Goal: Information Seeking & Learning: Get advice/opinions

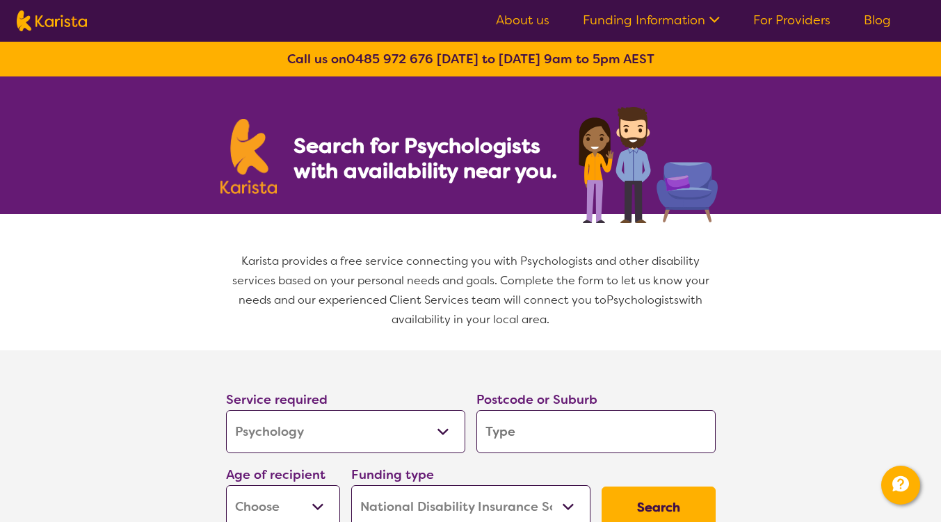
select select "Psychology"
select select "NDIS"
select select "Psychology"
select select "NDIS"
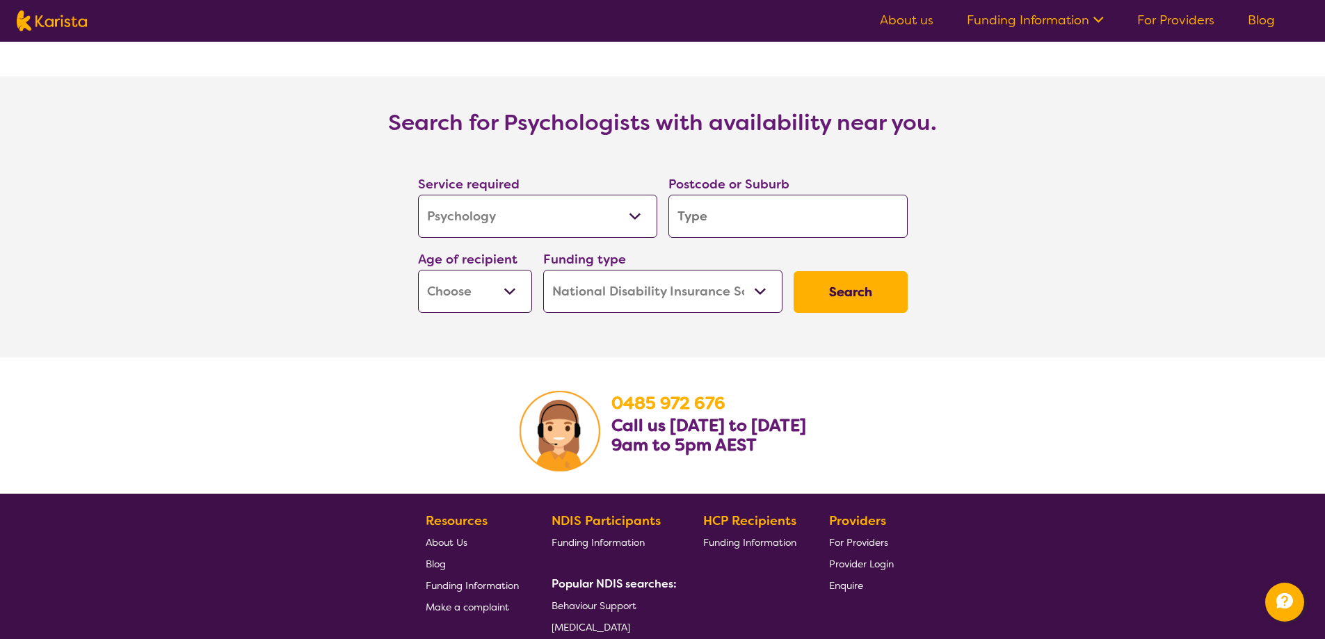
scroll to position [2017, 0]
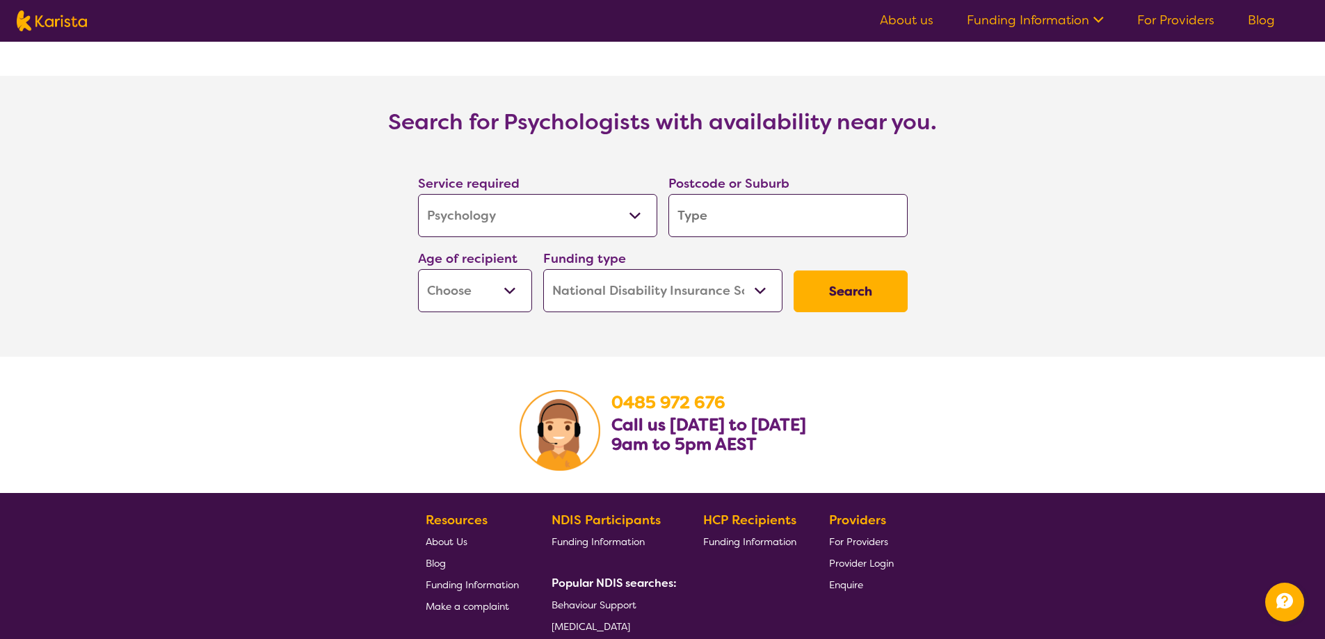
click at [495, 269] on select "Early Childhood - 0 to 9 Child - 10 to 11 Adolescent - 12 to 17 Adult - 18 to 6…" at bounding box center [475, 290] width 114 height 43
select select "AD"
click at [418, 269] on select "Early Childhood - 0 to 9 Child - 10 to 11 Adolescent - 12 to 17 Adult - 18 to 6…" at bounding box center [475, 290] width 114 height 43
select select "AD"
click at [712, 202] on input "search" at bounding box center [788, 215] width 239 height 43
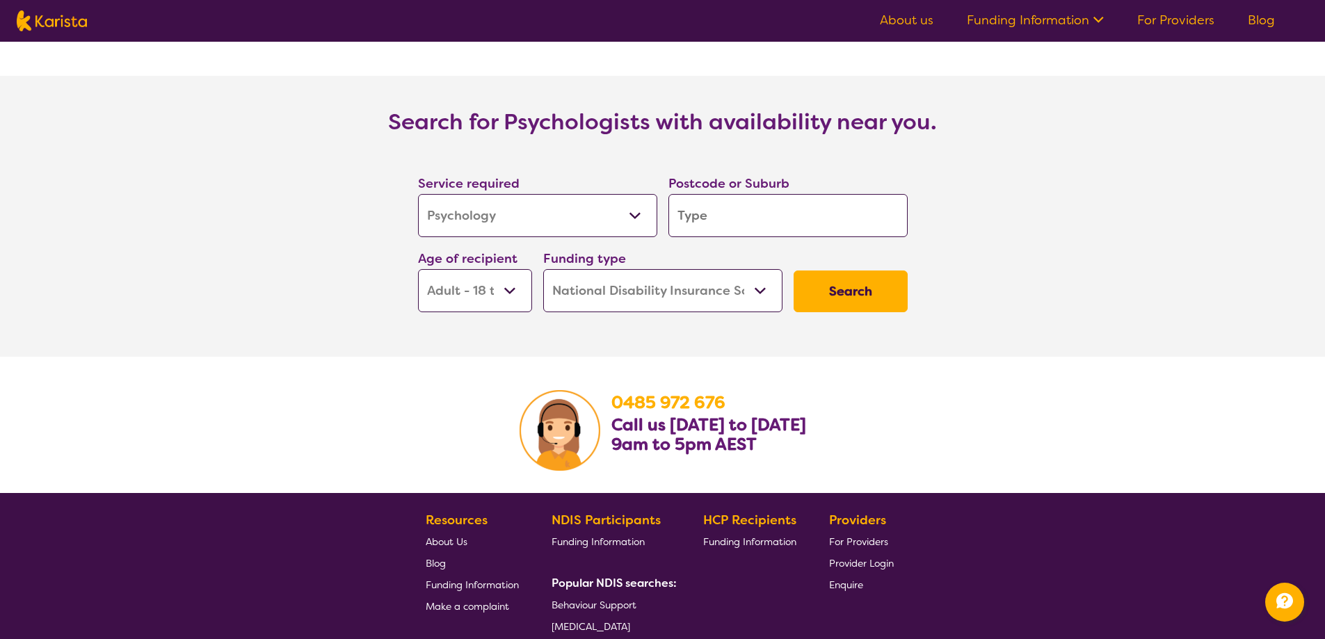
type input "p"
type input "pe"
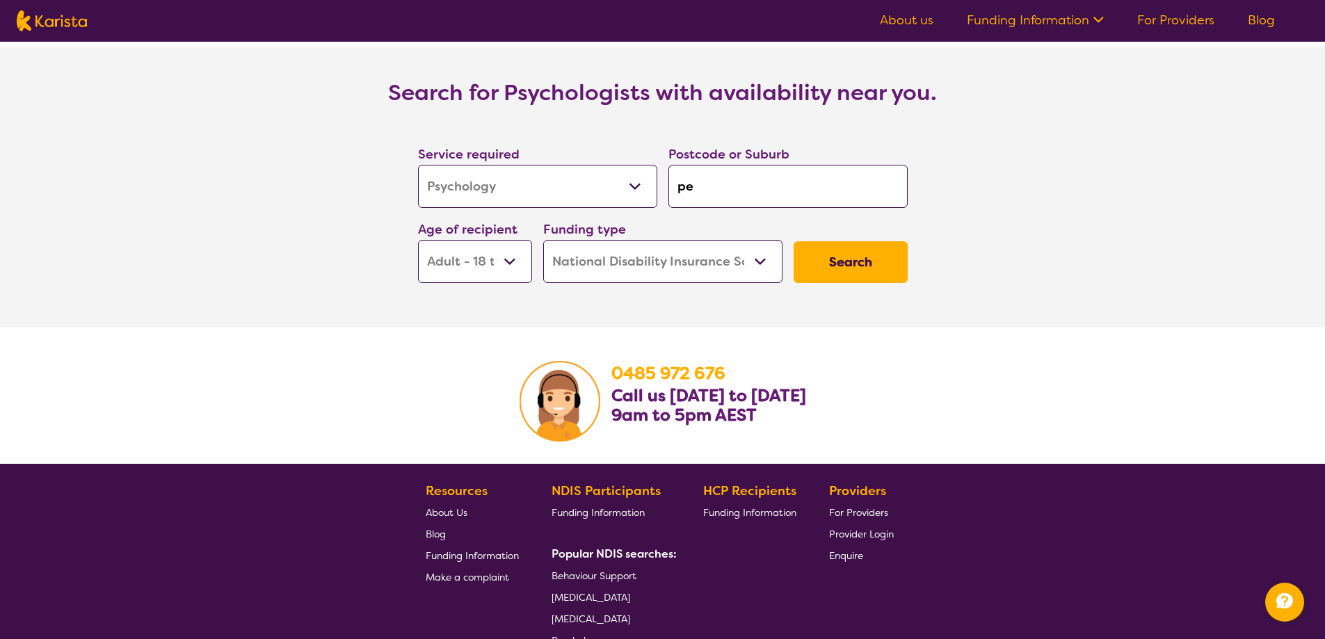
type input "pen"
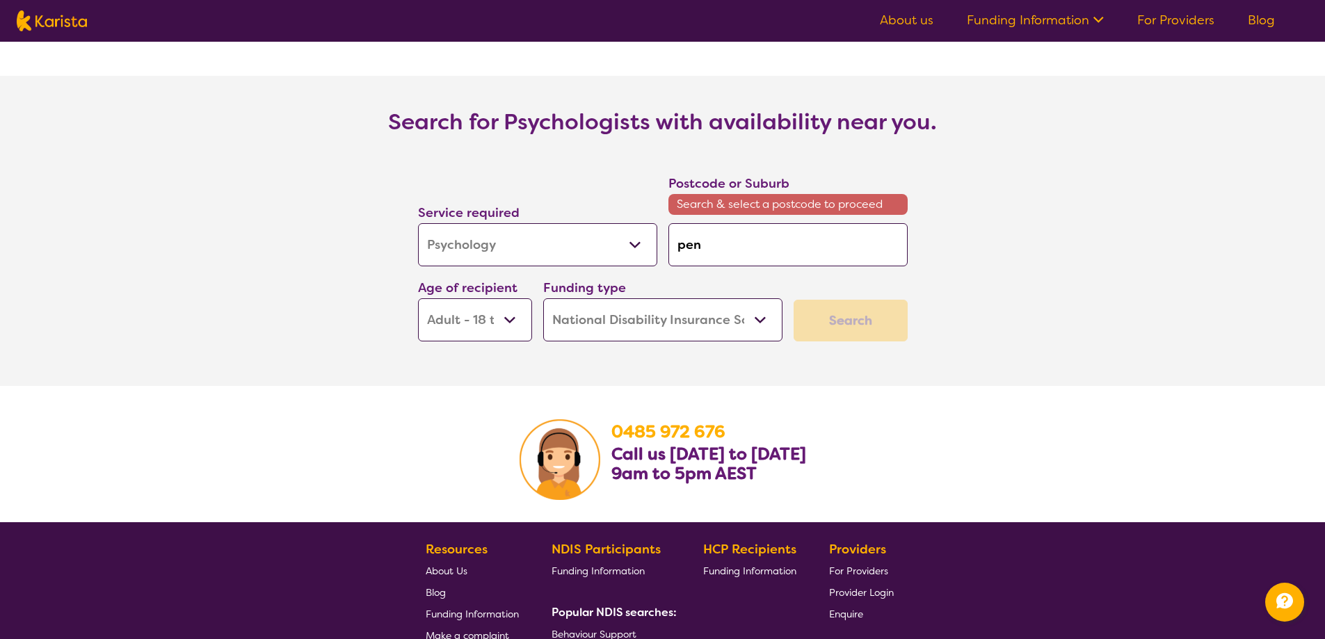
type input "penr"
type input "penri"
type input "penrit"
type input "penrith"
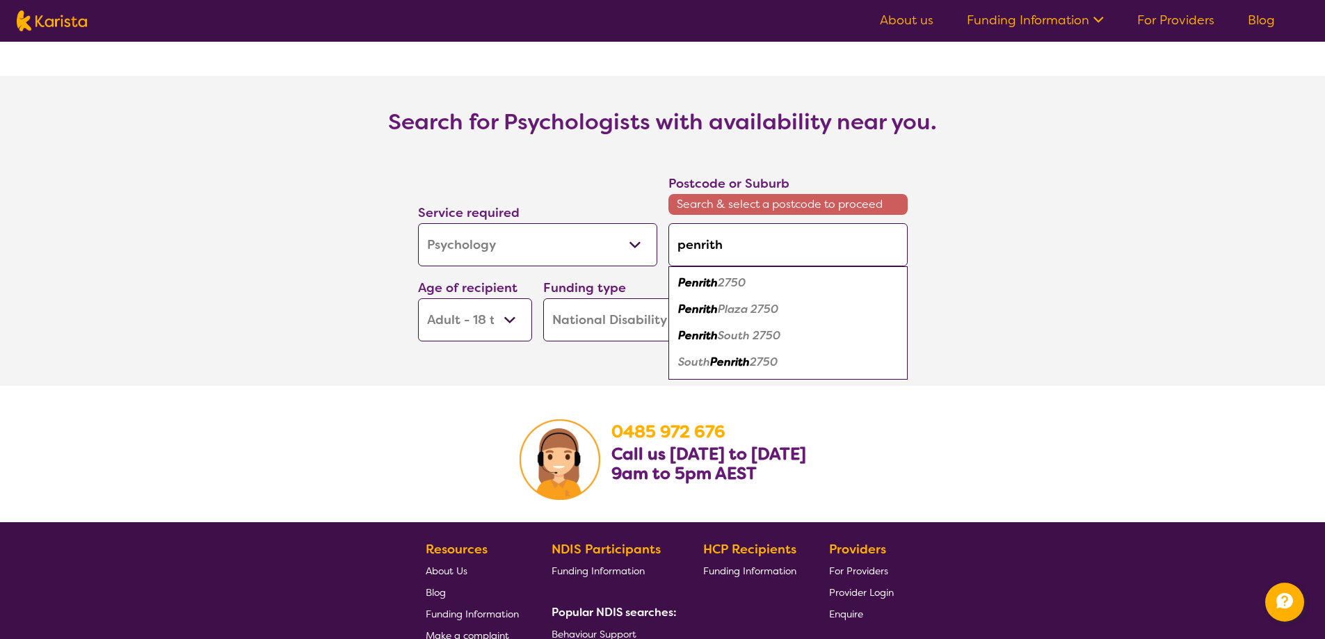
type input "penrith"
click at [696, 275] on em "Penrith" at bounding box center [698, 282] width 40 height 15
type input "2750"
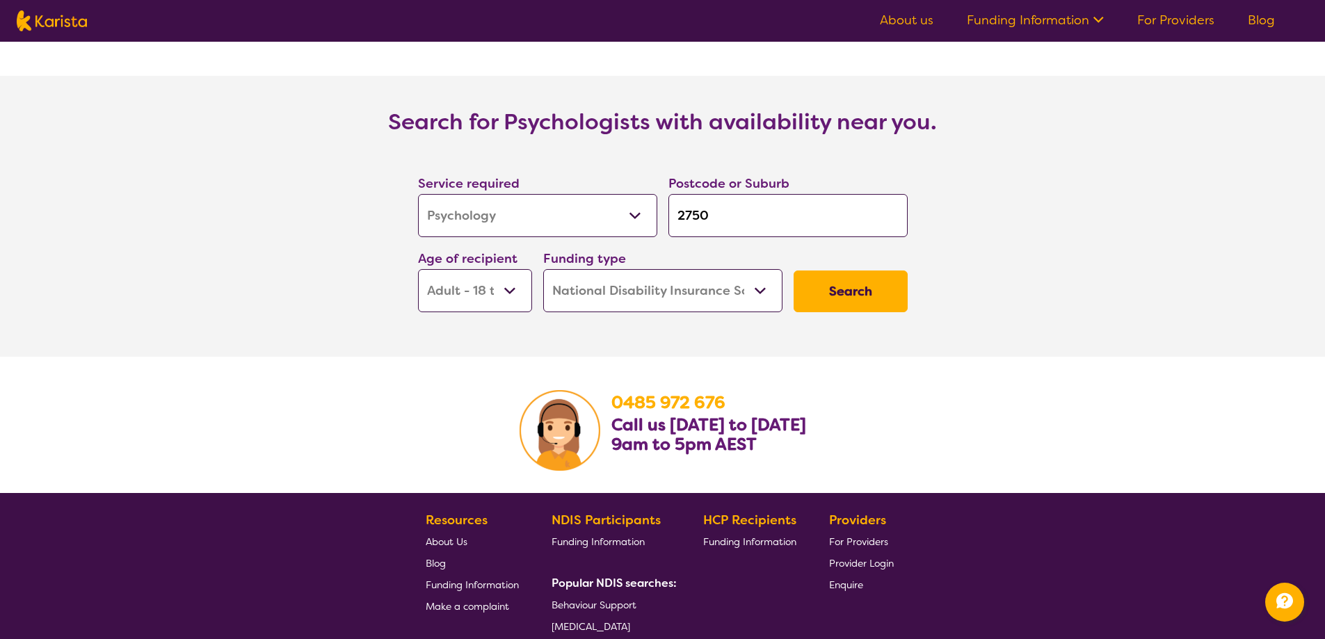
click at [815, 279] on button "Search" at bounding box center [851, 292] width 114 height 42
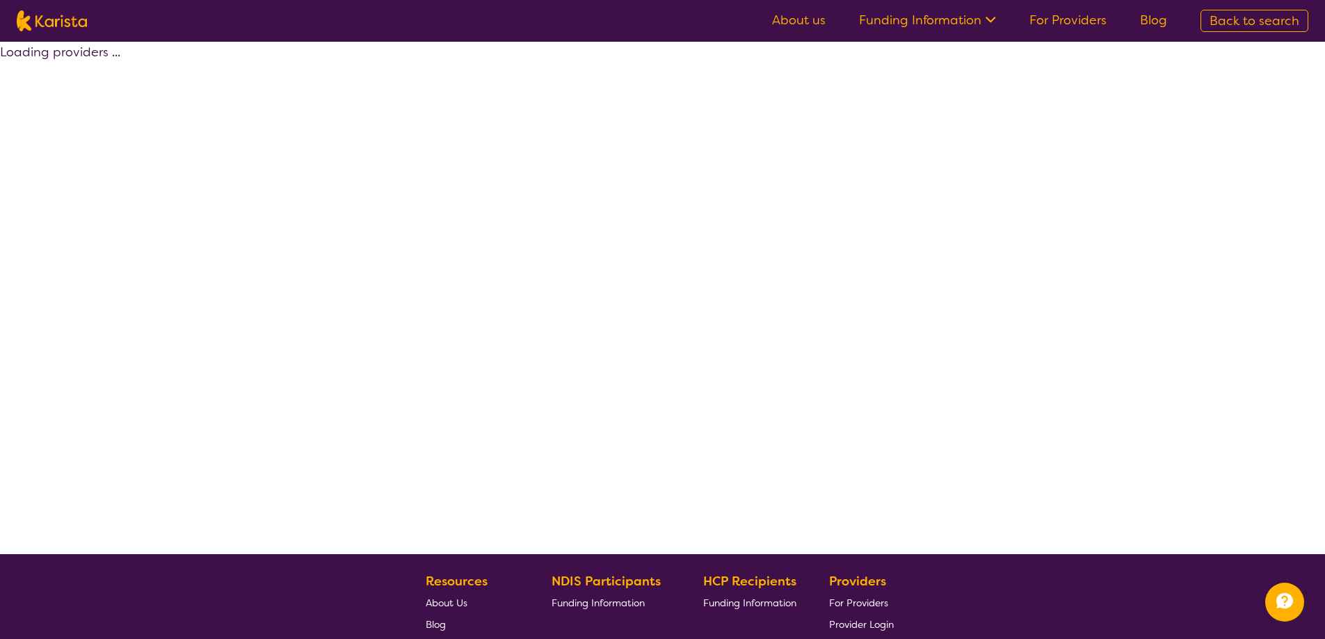
select select "by_score"
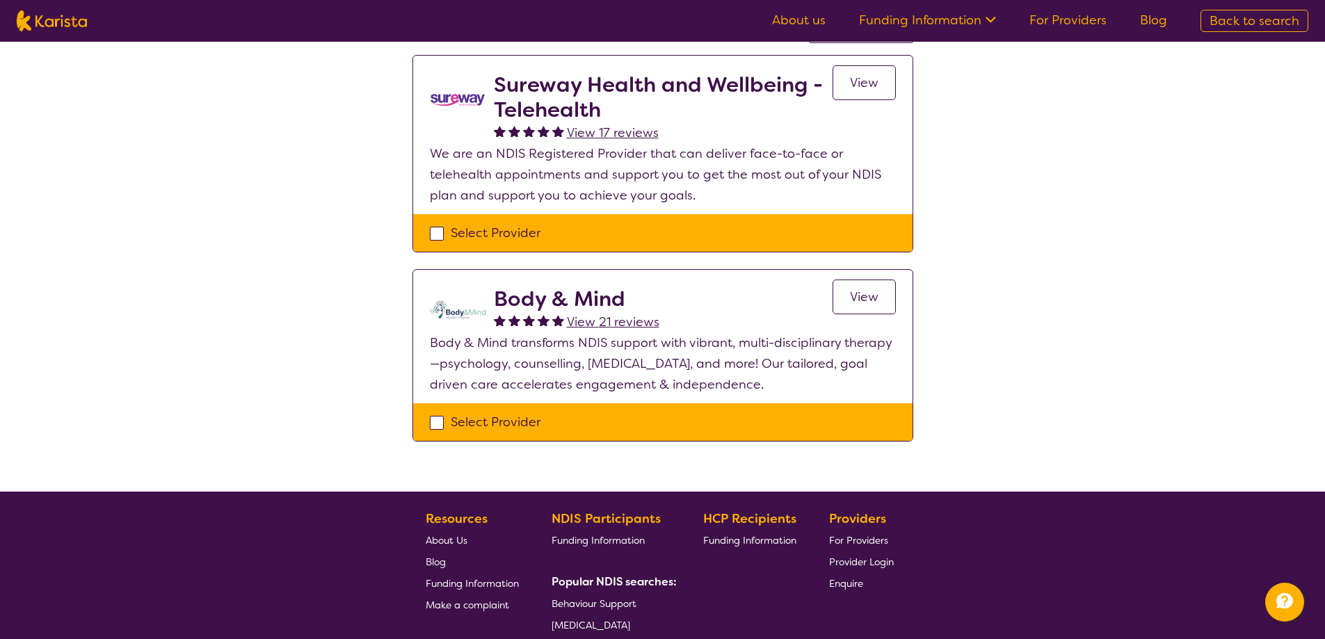
scroll to position [70, 0]
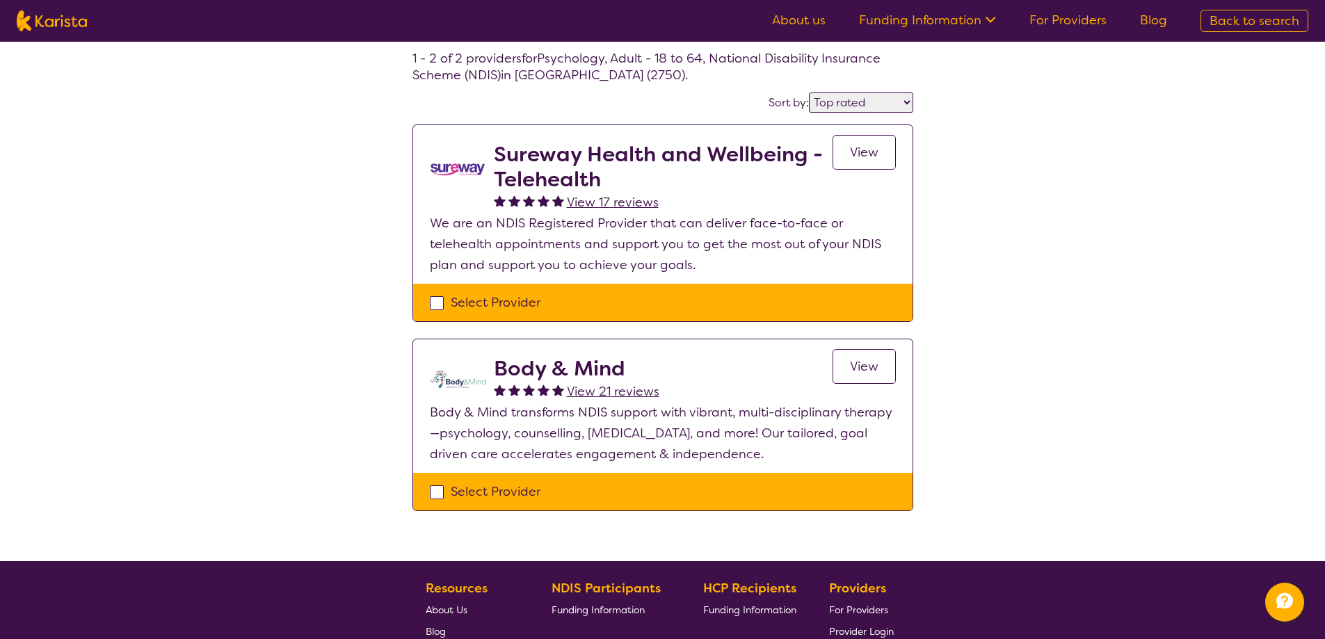
click at [886, 149] on link "View" at bounding box center [864, 152] width 63 height 35
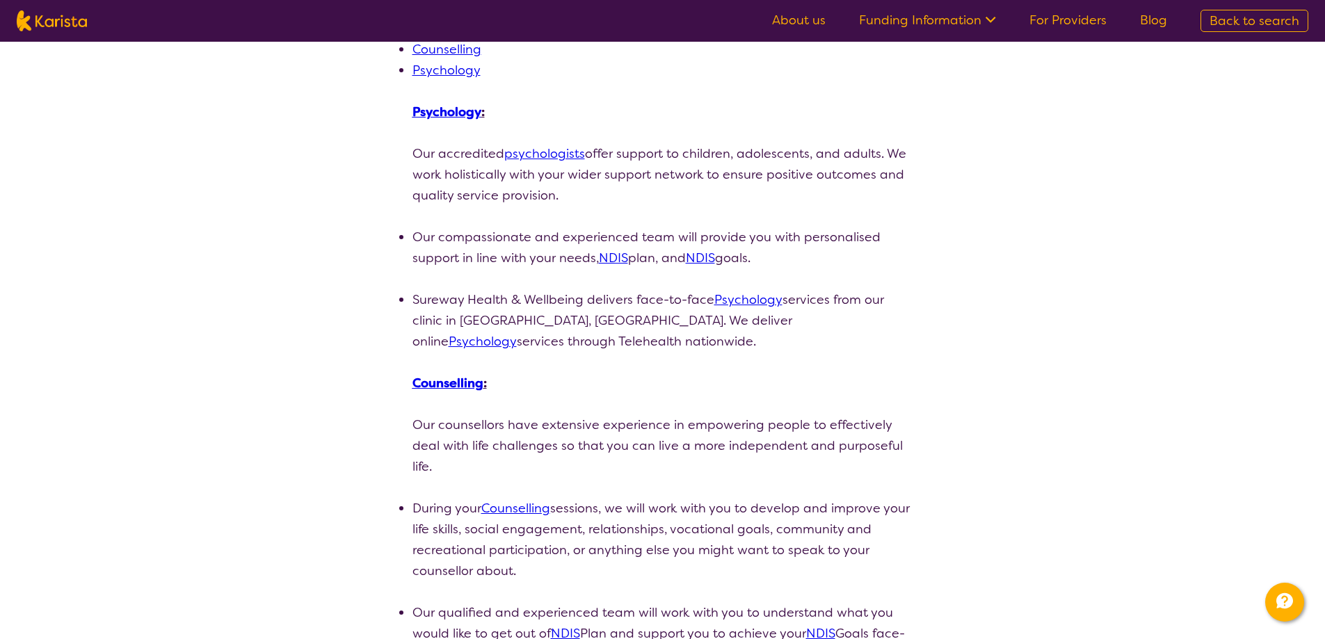
scroll to position [278, 0]
